Goal: Transaction & Acquisition: Purchase product/service

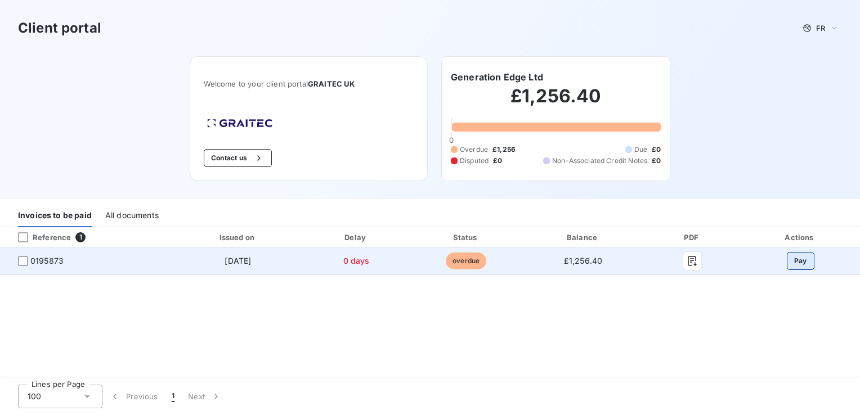
click at [802, 263] on button "Pay" at bounding box center [801, 261] width 28 height 18
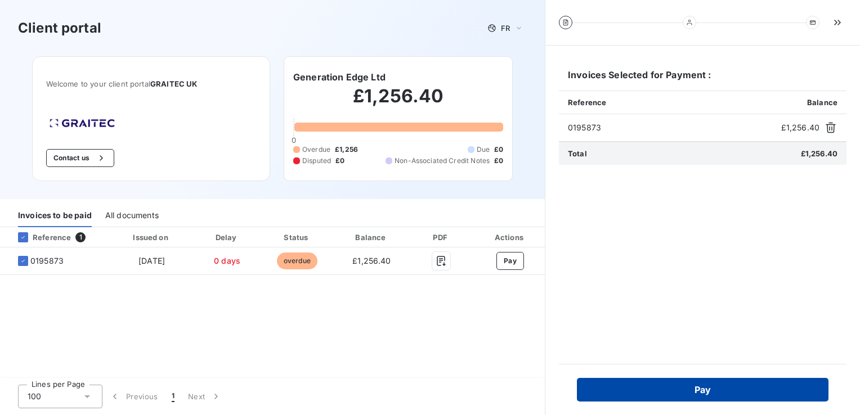
click at [763, 398] on button "Pay" at bounding box center [703, 390] width 252 height 24
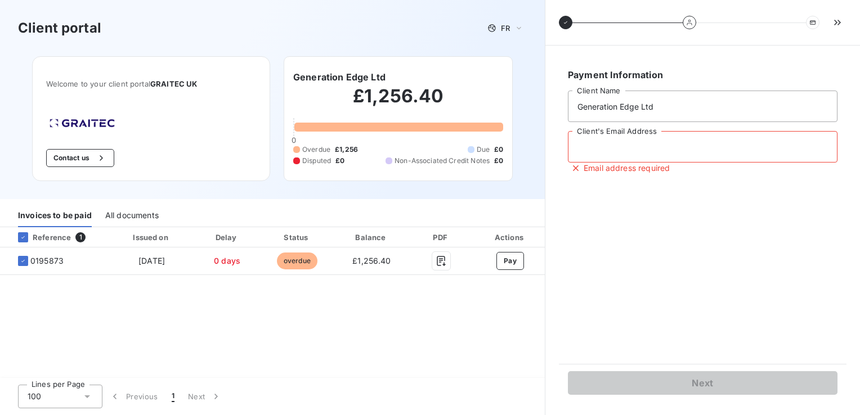
click at [627, 149] on input "Client's Email Address" at bounding box center [703, 147] width 270 height 32
type input "finance@generationedge.com"
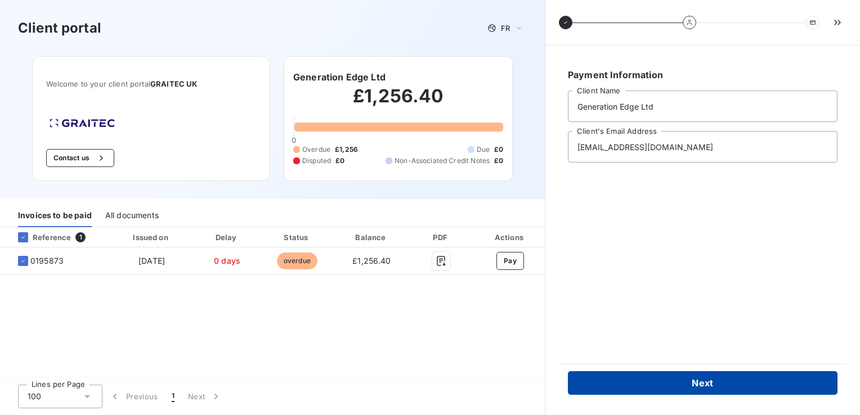
click at [720, 385] on button "Next" at bounding box center [703, 383] width 270 height 24
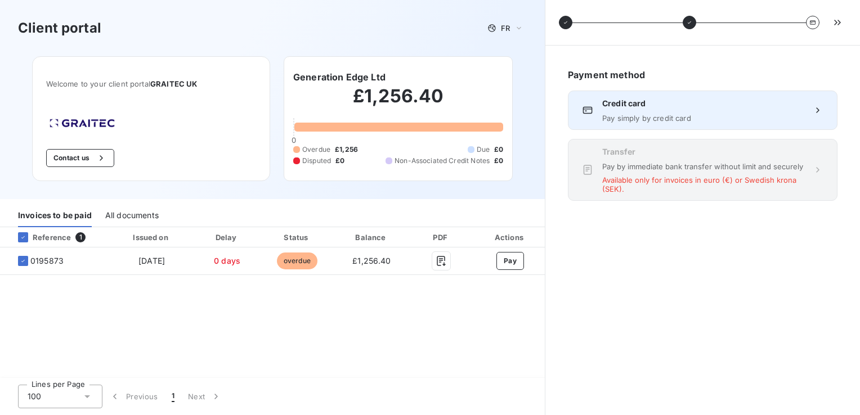
click at [683, 123] on div "Credit card Pay simply by credit card" at bounding box center [703, 110] width 270 height 39
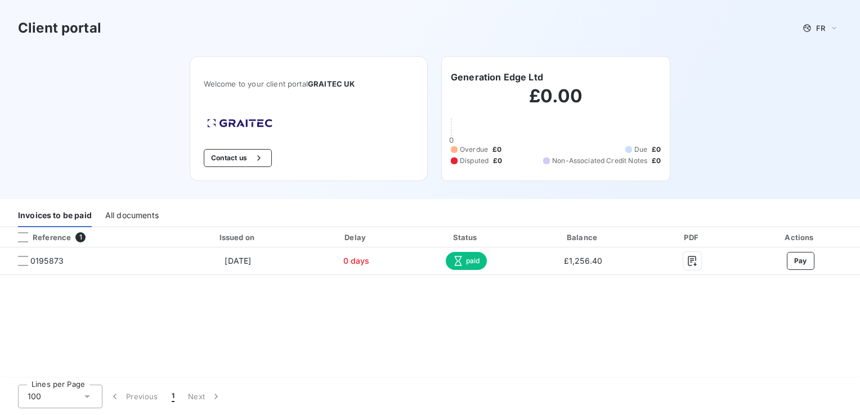
click at [138, 128] on div "Client portal FR Welcome to your client portal GRAITEC UK Contact us Generation…" at bounding box center [430, 99] width 860 height 199
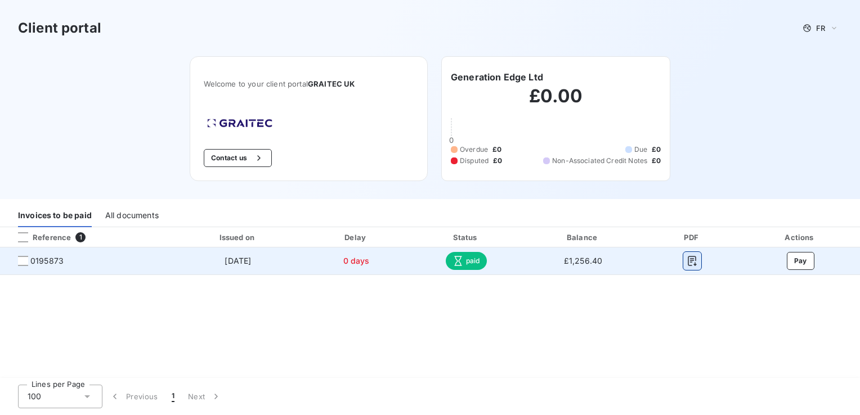
click at [700, 264] on button "button" at bounding box center [692, 261] width 18 height 18
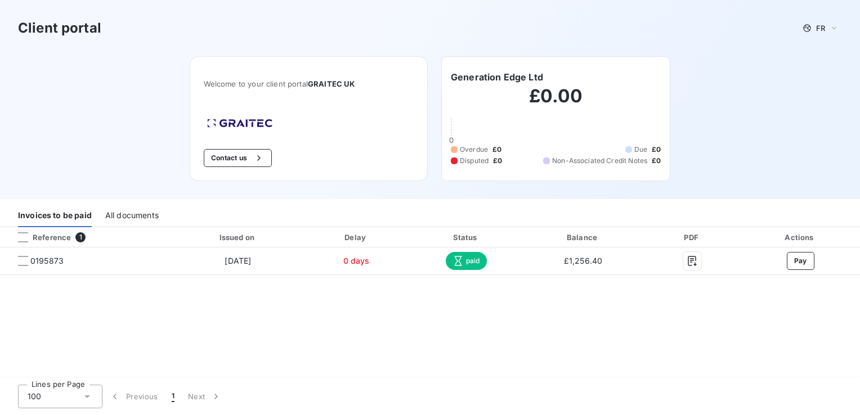
click at [368, 31] on div "Client portal FR" at bounding box center [430, 28] width 824 height 20
